Goal: Find specific page/section: Find specific page/section

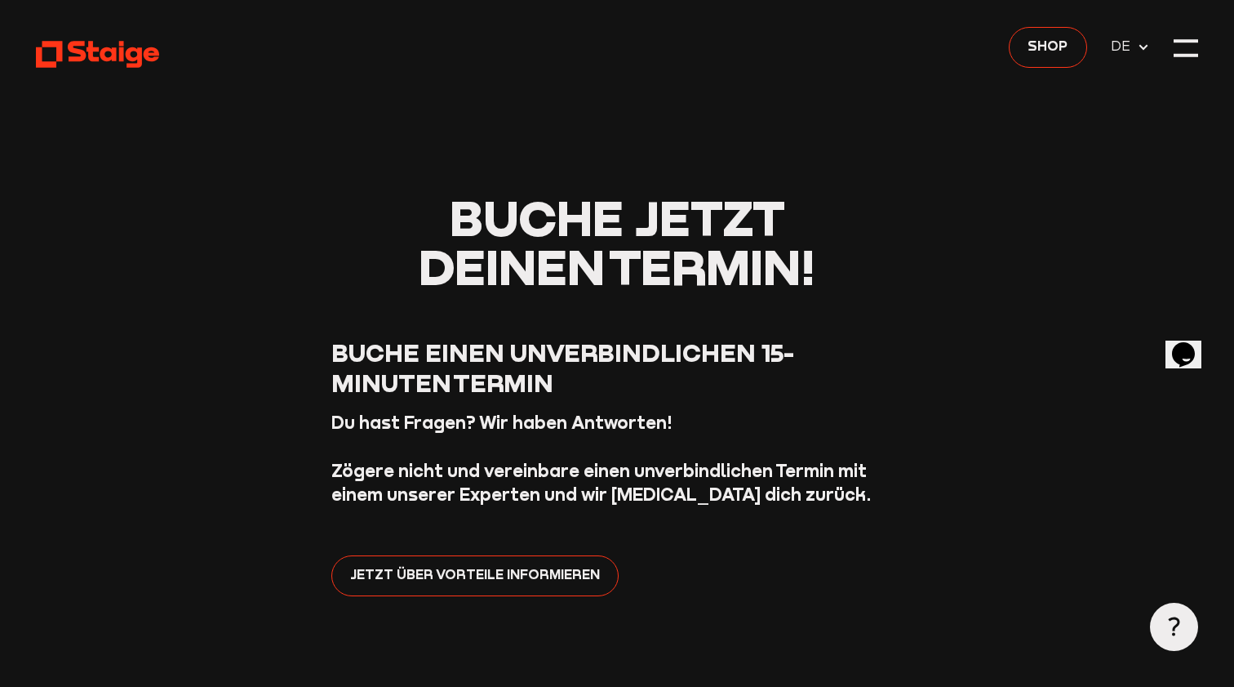
click at [1143, 55] on span "DE" at bounding box center [1130, 47] width 38 height 21
click at [1127, 44] on span "DE" at bounding box center [1123, 46] width 25 height 21
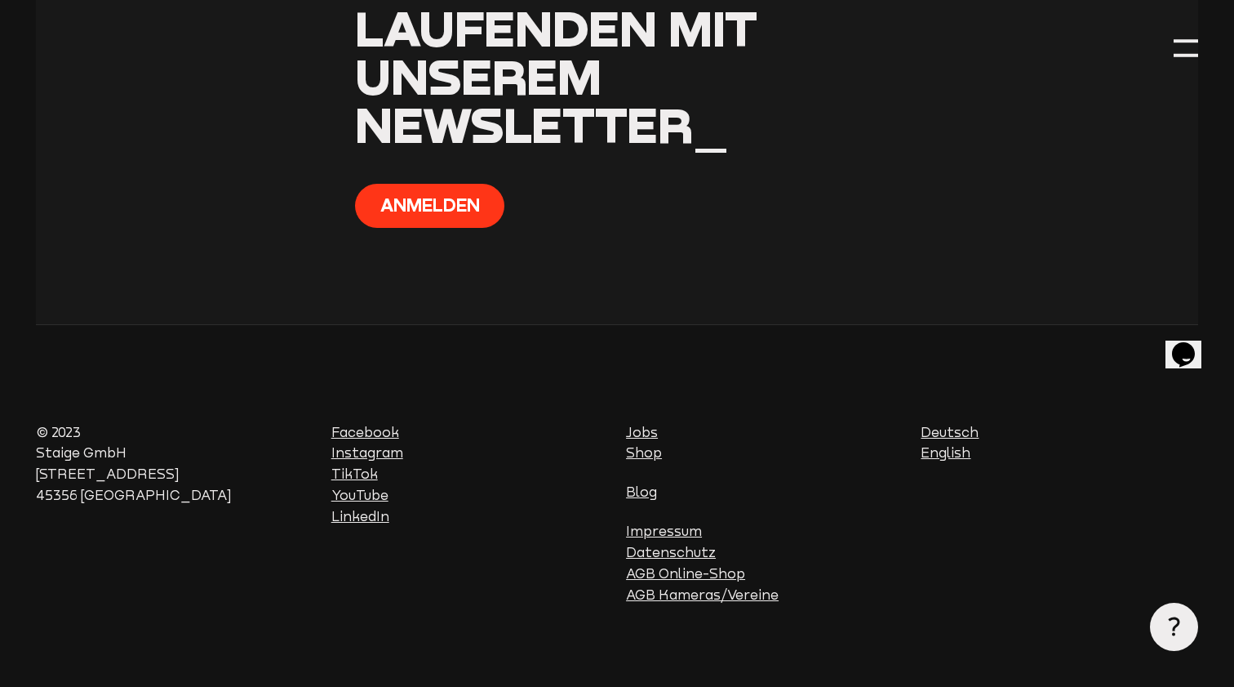
scroll to position [1513, 0]
click at [638, 425] on link "Jobs" at bounding box center [642, 432] width 32 height 16
click at [1185, 54] on div at bounding box center [1186, 48] width 24 height 24
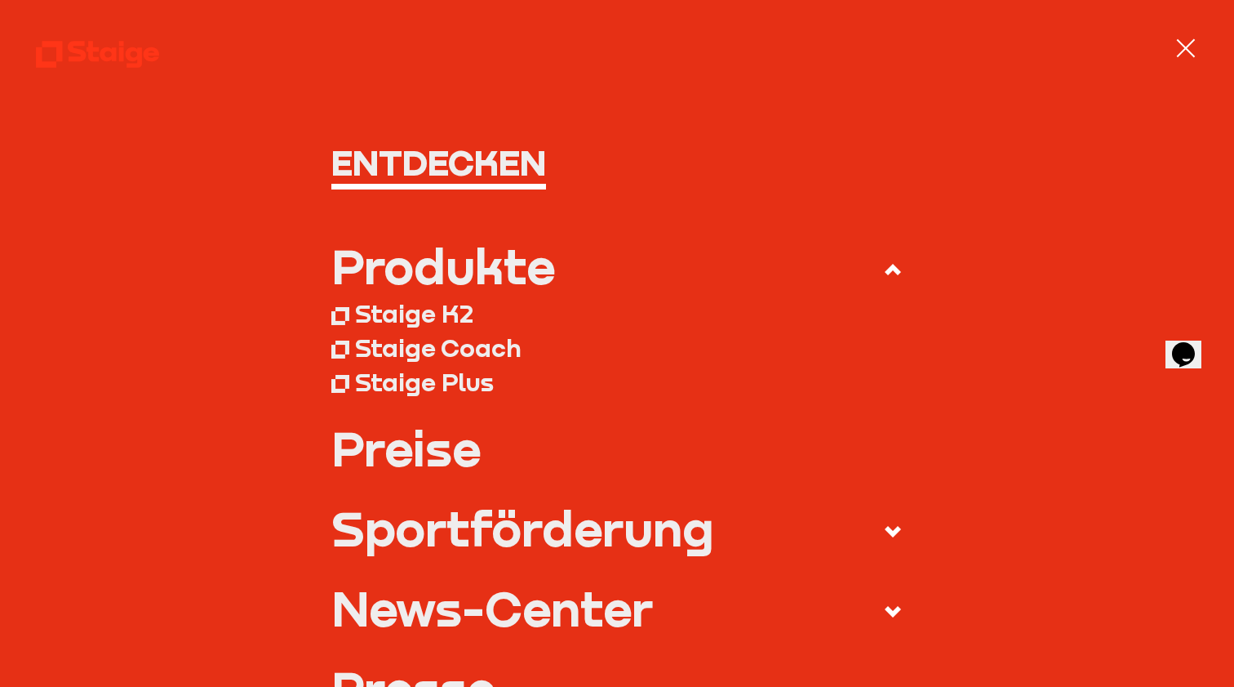
click at [399, 347] on div "Staige Coach" at bounding box center [438, 348] width 167 height 30
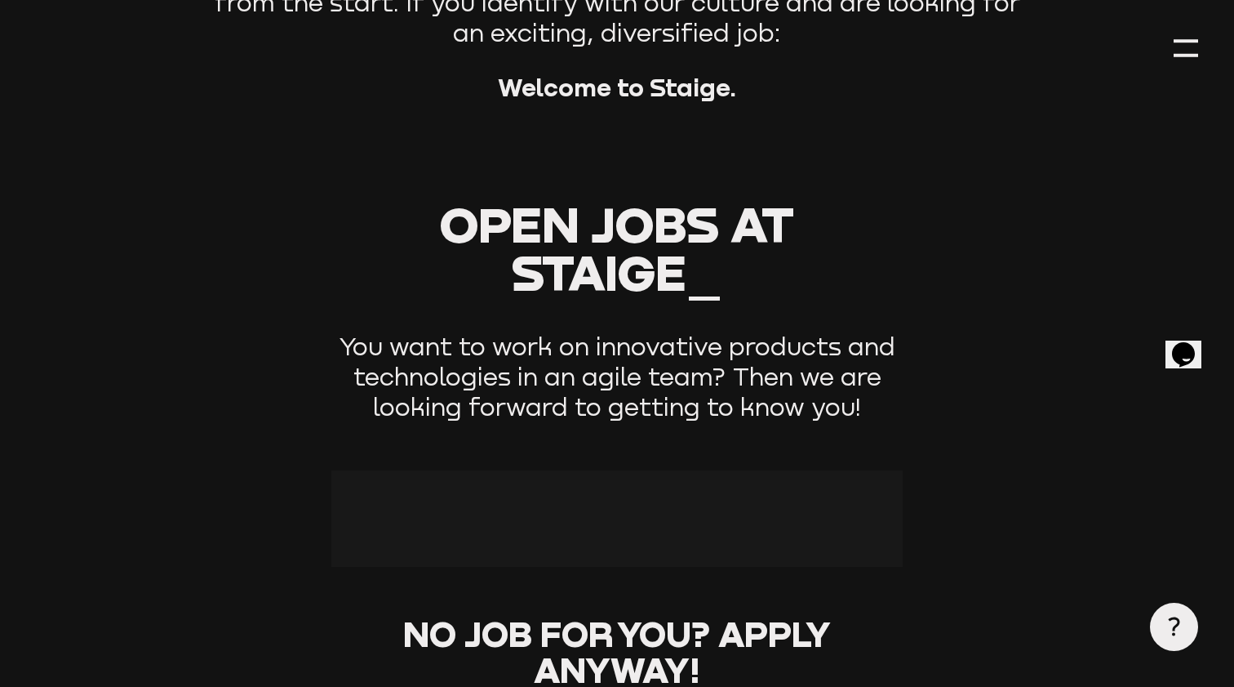
scroll to position [449, 0]
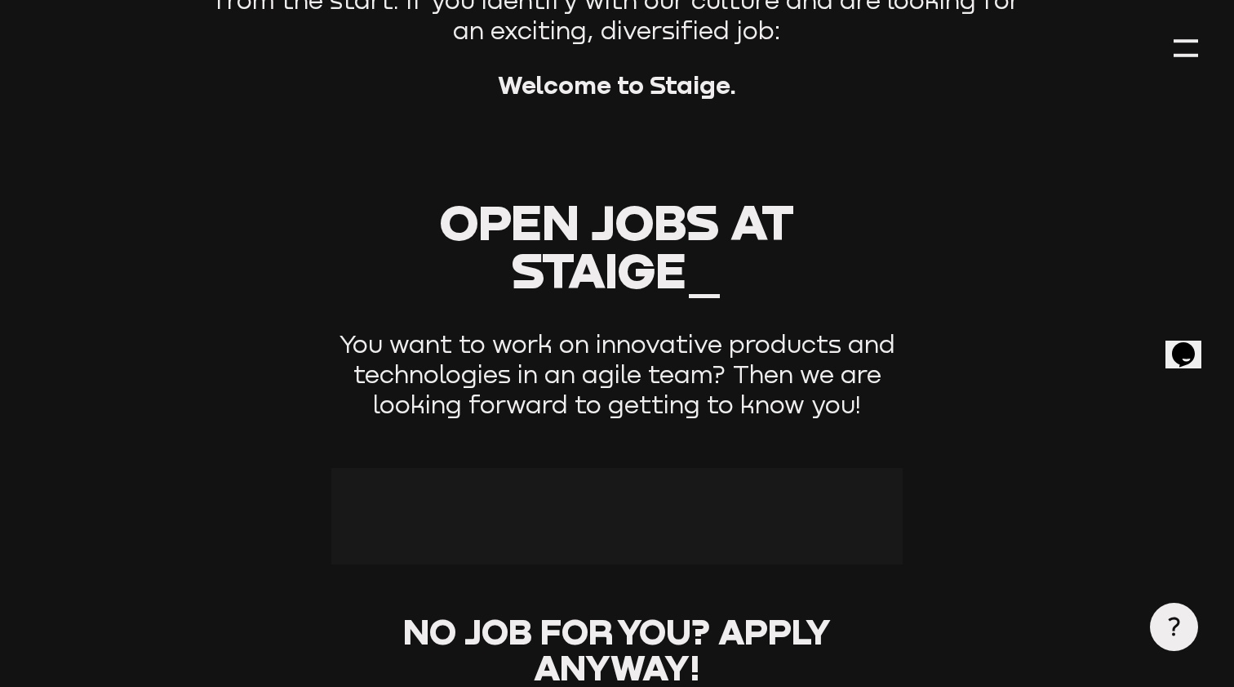
click at [615, 513] on div at bounding box center [617, 516] width 572 height 96
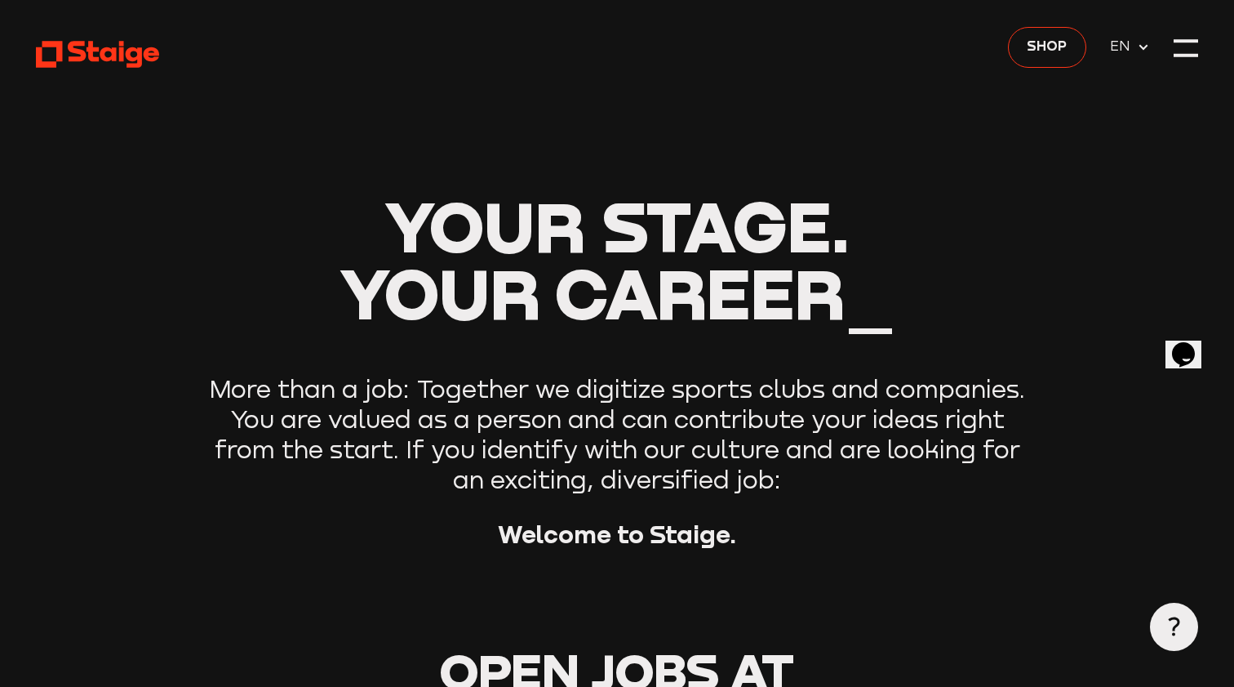
scroll to position [0, 0]
